Goal: Ask a question

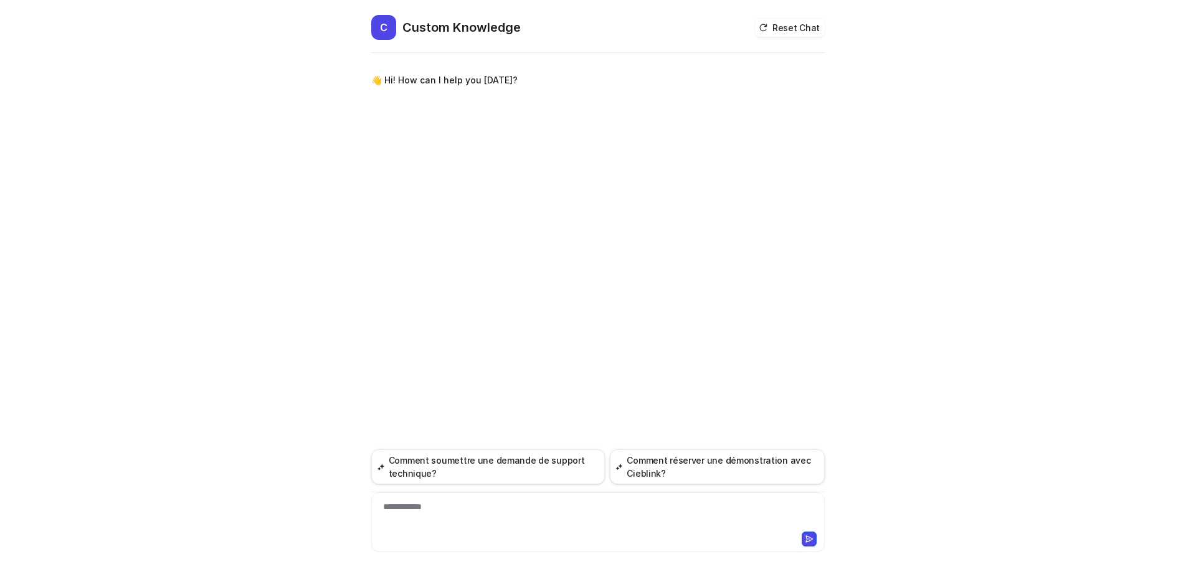
click at [469, 538] on div at bounding box center [597, 537] width 447 height 17
click at [477, 516] on div at bounding box center [597, 515] width 447 height 29
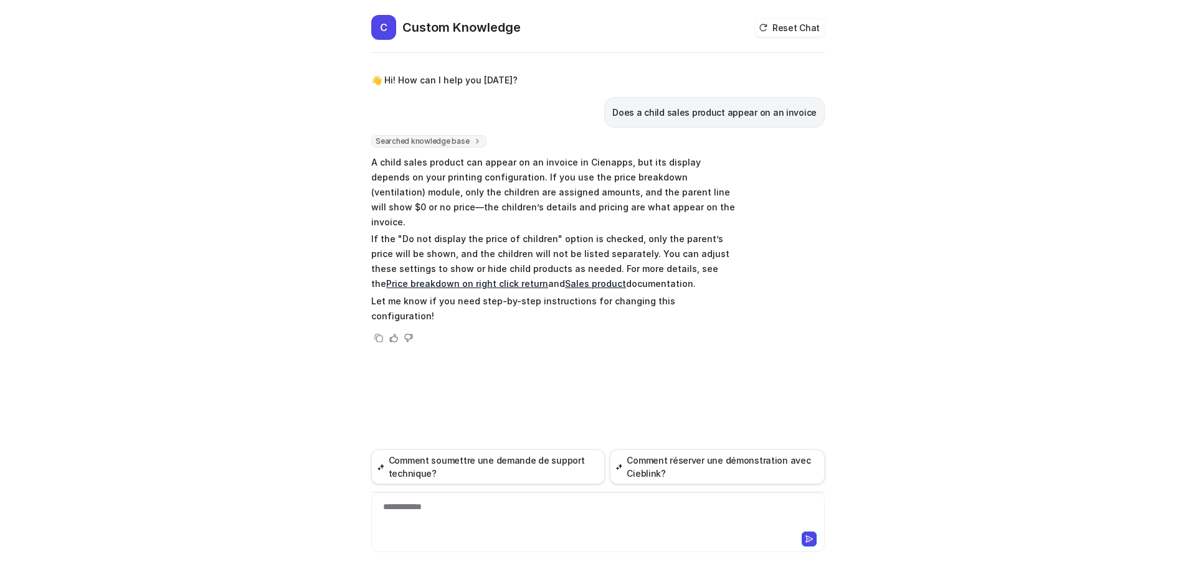
click at [565, 278] on link "Sales product" at bounding box center [595, 283] width 61 height 11
click at [548, 278] on link "Price breakdown on right click return" at bounding box center [467, 283] width 162 height 11
click at [416, 514] on div "**********" at bounding box center [597, 515] width 447 height 29
click at [440, 506] on div at bounding box center [597, 515] width 447 height 29
